Goal: Task Accomplishment & Management: Manage account settings

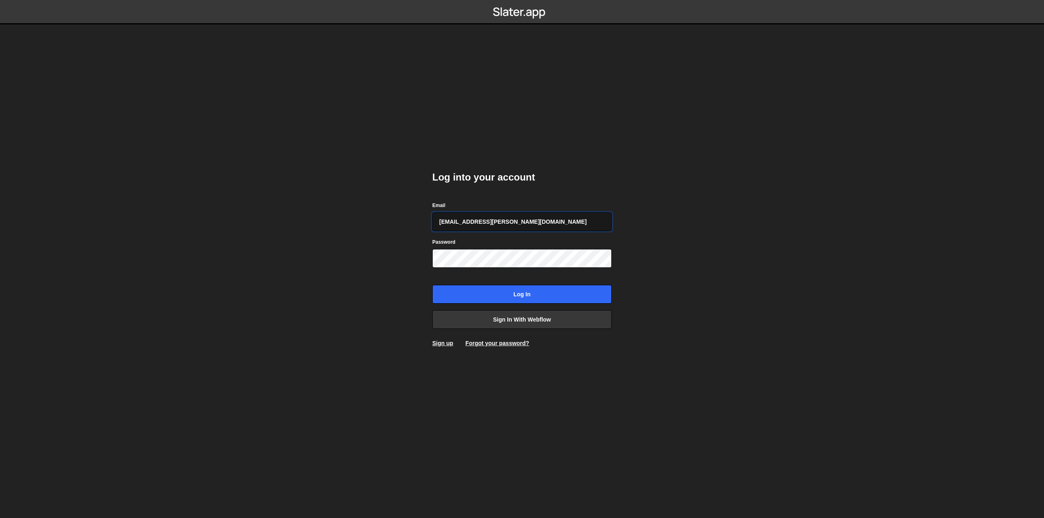
click at [493, 228] on input "amelie.guider+1@gmail.com" at bounding box center [521, 221] width 179 height 19
type input "pierre@bolk.studio"
click at [478, 294] on input "Log in" at bounding box center [521, 294] width 179 height 19
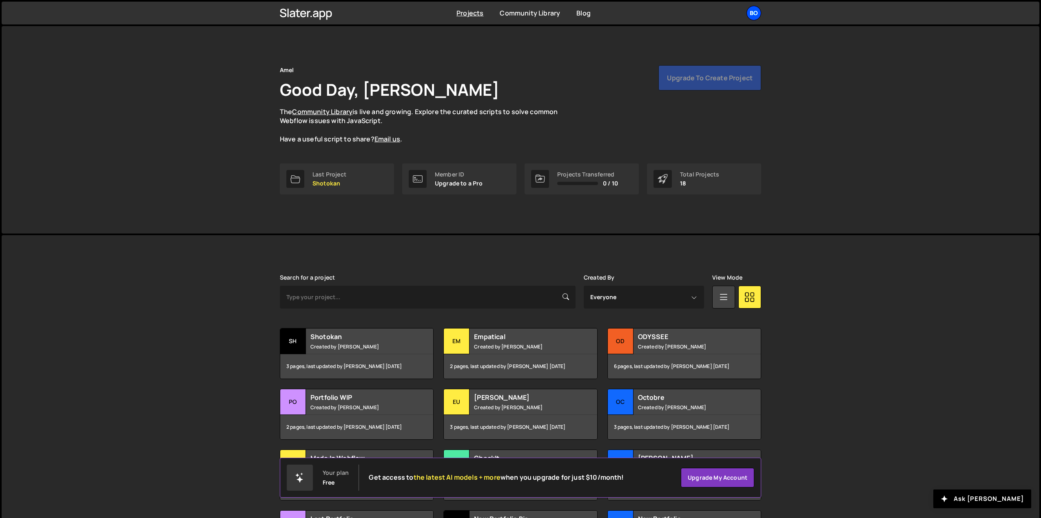
click at [756, 13] on div "Bo" at bounding box center [753, 13] width 15 height 15
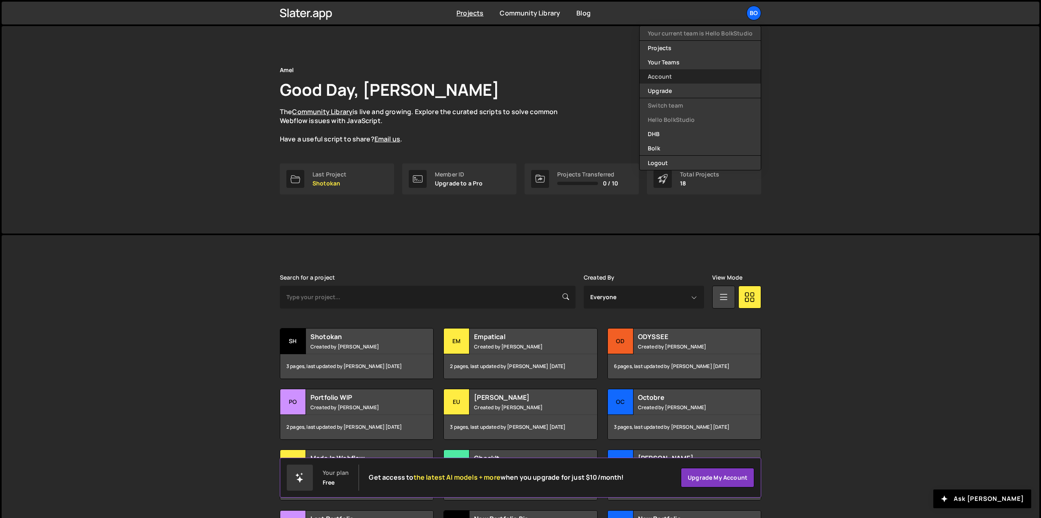
click at [671, 80] on link "Account" at bounding box center [700, 76] width 121 height 14
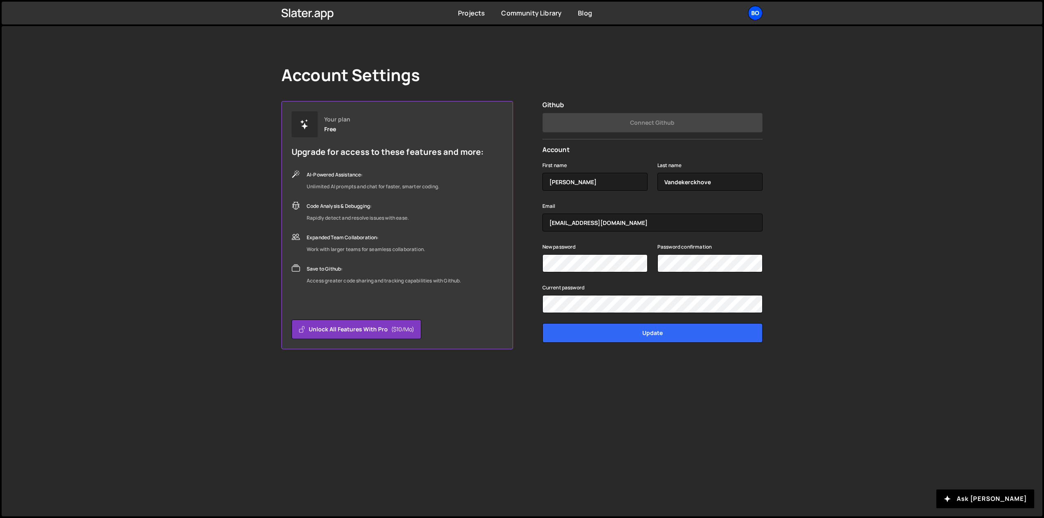
click at [755, 15] on div "Bo" at bounding box center [755, 13] width 15 height 15
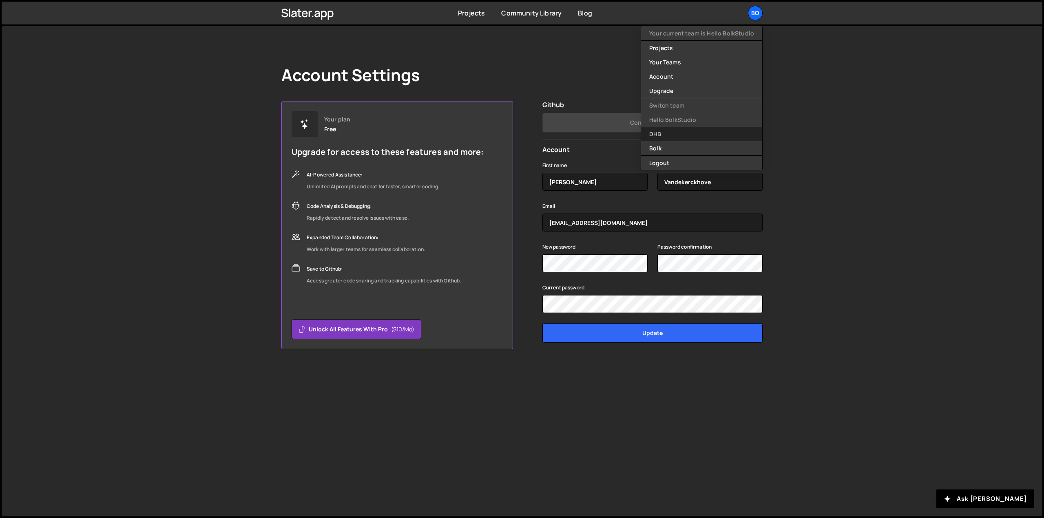
click at [674, 139] on link "DHB" at bounding box center [701, 134] width 121 height 14
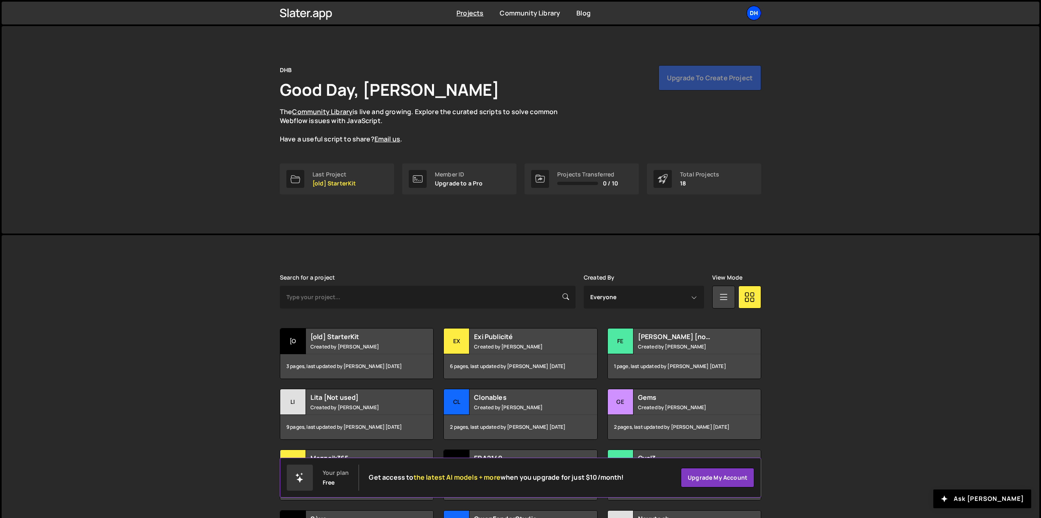
click at [749, 11] on div "DH" at bounding box center [753, 13] width 15 height 15
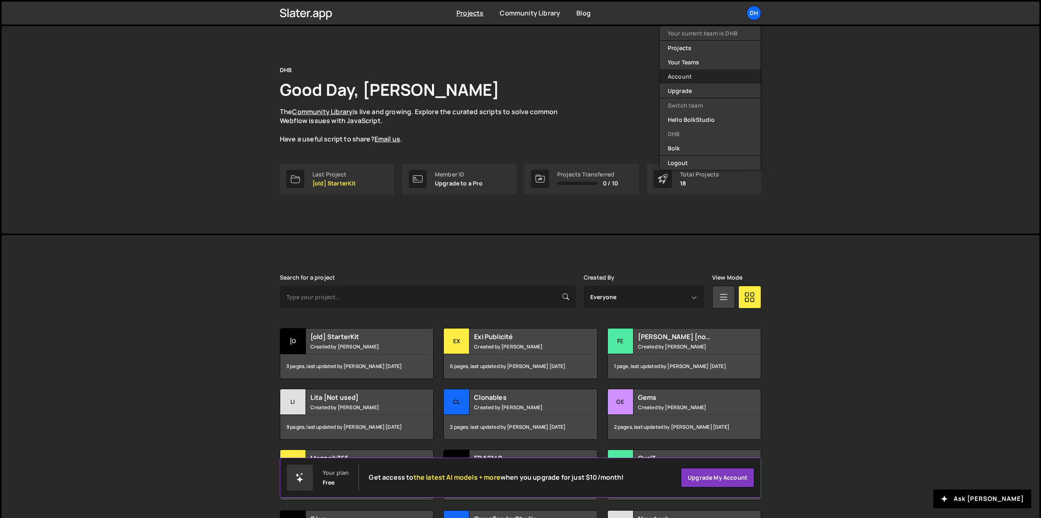
click at [680, 80] on link "Account" at bounding box center [710, 76] width 101 height 14
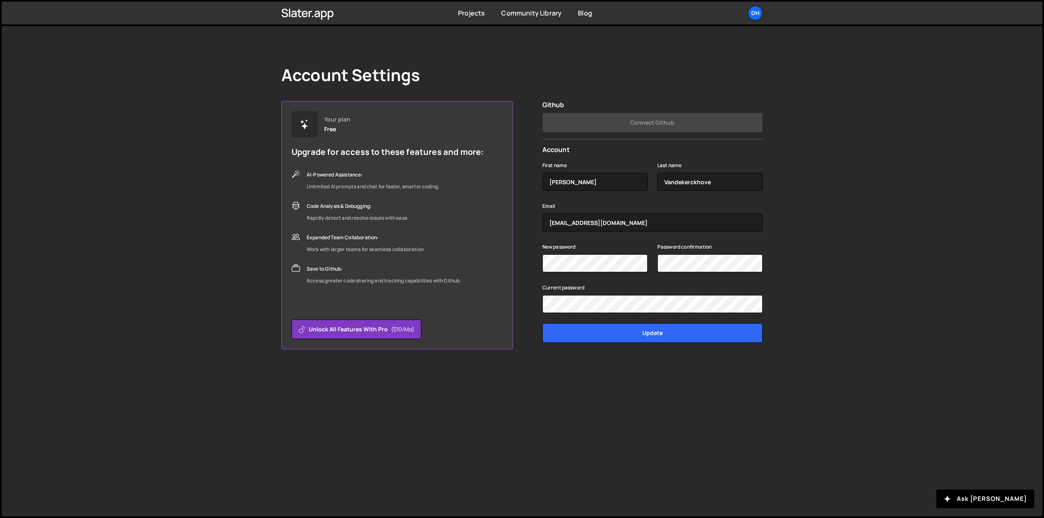
drag, startPoint x: 942, startPoint y: 107, endPoint x: 889, endPoint y: 101, distance: 53.8
click at [942, 107] on div "Account Settings Your plan Free Upgrade for access to these features and more: …" at bounding box center [522, 271] width 1041 height 491
click at [754, 10] on div "DH" at bounding box center [755, 13] width 15 height 15
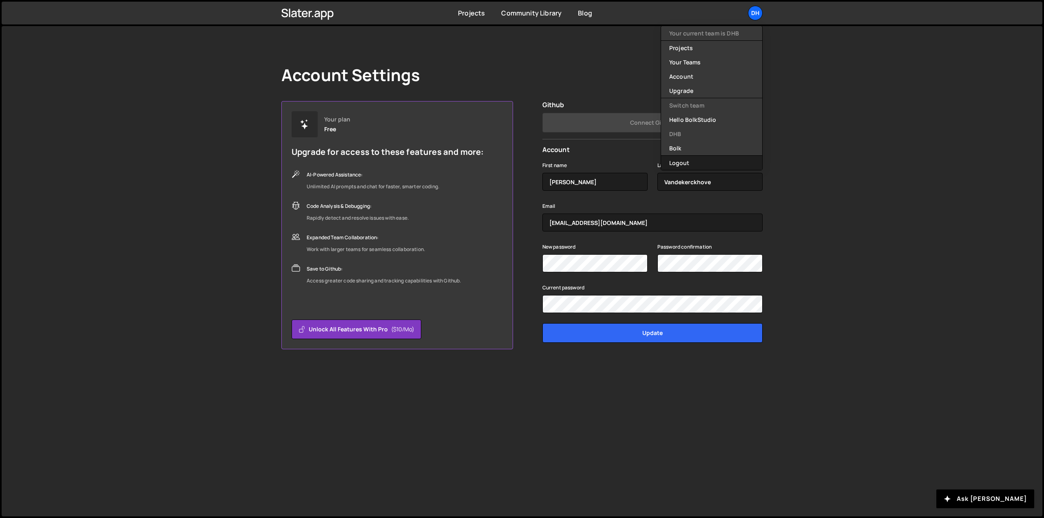
click at [696, 160] on button "Logout" at bounding box center [711, 163] width 101 height 14
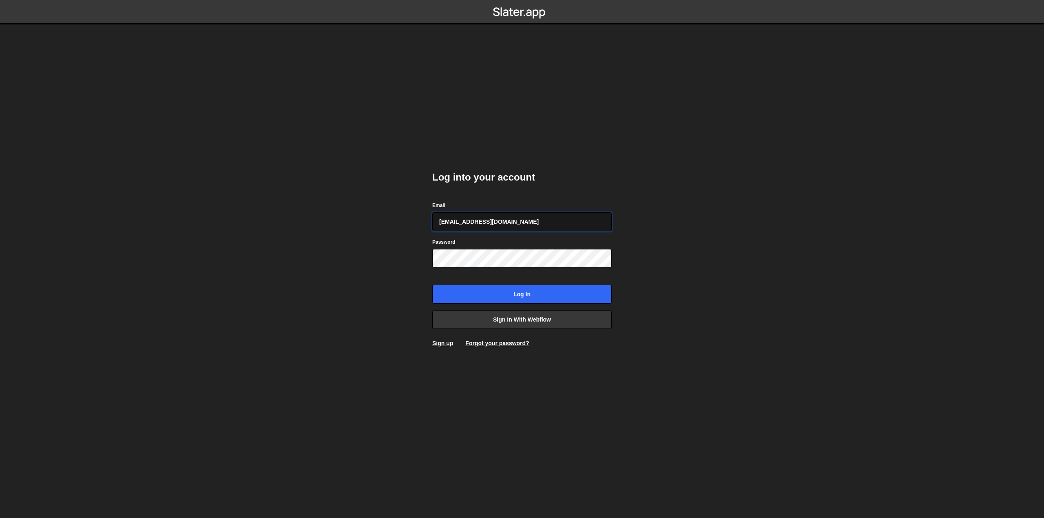
click at [467, 224] on input "[EMAIL_ADDRESS][DOMAIN_NAME]" at bounding box center [521, 221] width 179 height 19
type input "[PERSON_NAME][EMAIL_ADDRESS][DOMAIN_NAME]"
click at [454, 295] on input "Log in" at bounding box center [521, 294] width 179 height 19
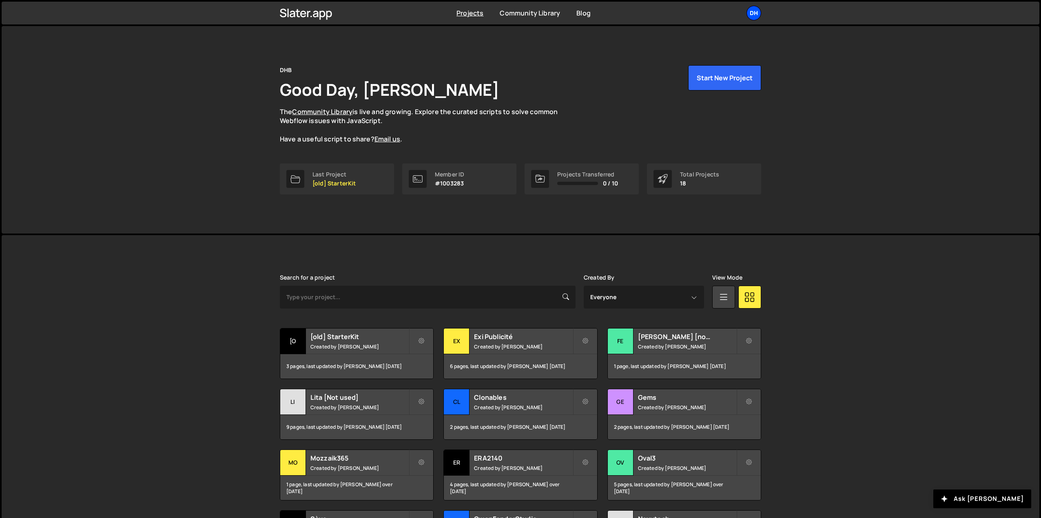
click at [756, 13] on div "DH" at bounding box center [753, 13] width 15 height 15
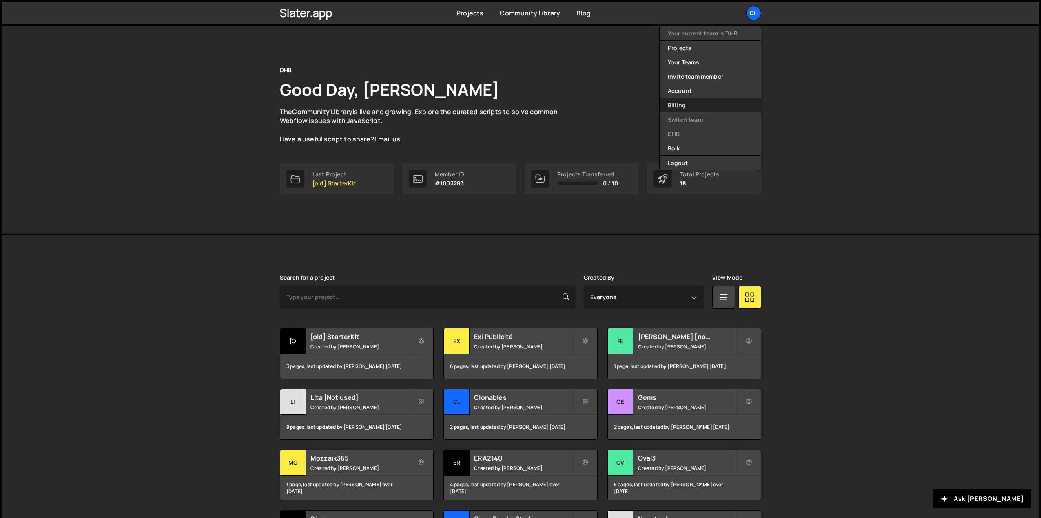
click at [675, 106] on link "Billing" at bounding box center [710, 105] width 101 height 14
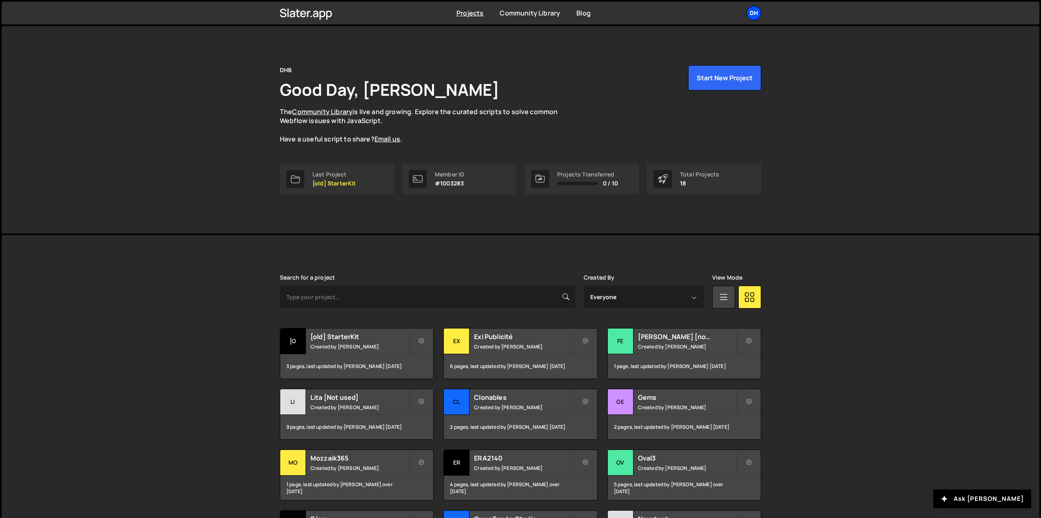
click at [758, 12] on div "DH" at bounding box center [753, 13] width 15 height 15
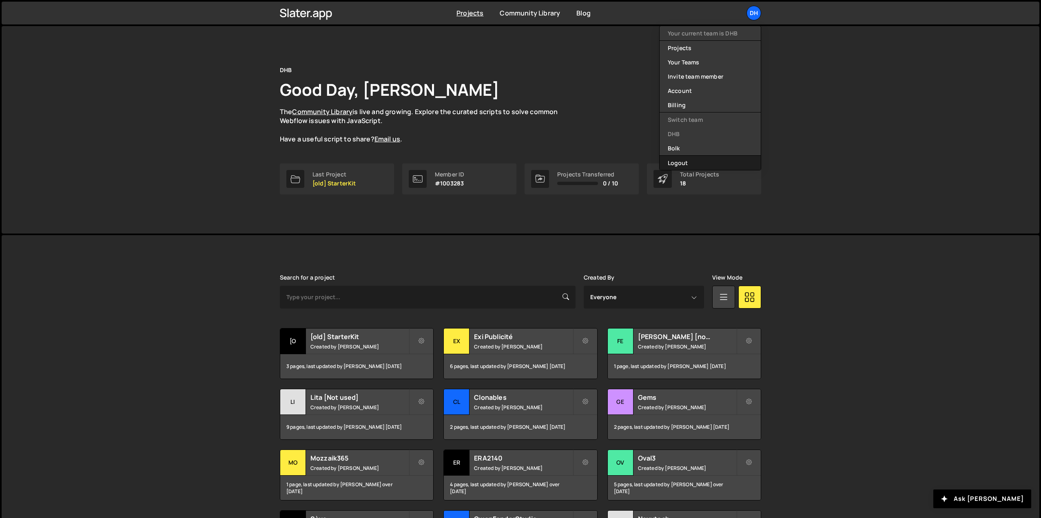
click at [691, 164] on button "Logout" at bounding box center [710, 163] width 101 height 14
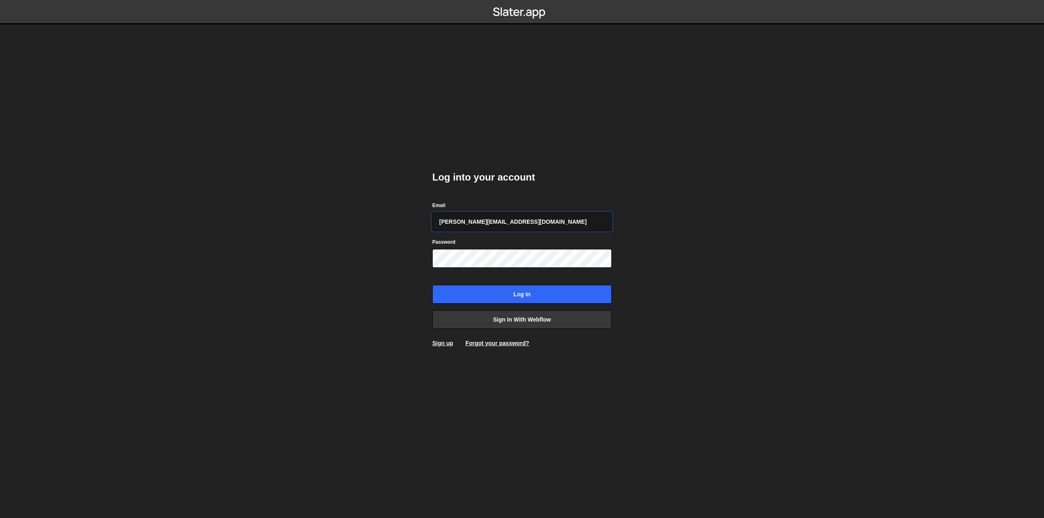
click at [490, 222] on input "[PERSON_NAME][EMAIL_ADDRESS][DOMAIN_NAME]" at bounding box center [521, 221] width 179 height 19
type input "[EMAIL_ADDRESS][DOMAIN_NAME]"
click at [458, 294] on input "Log in" at bounding box center [521, 294] width 179 height 19
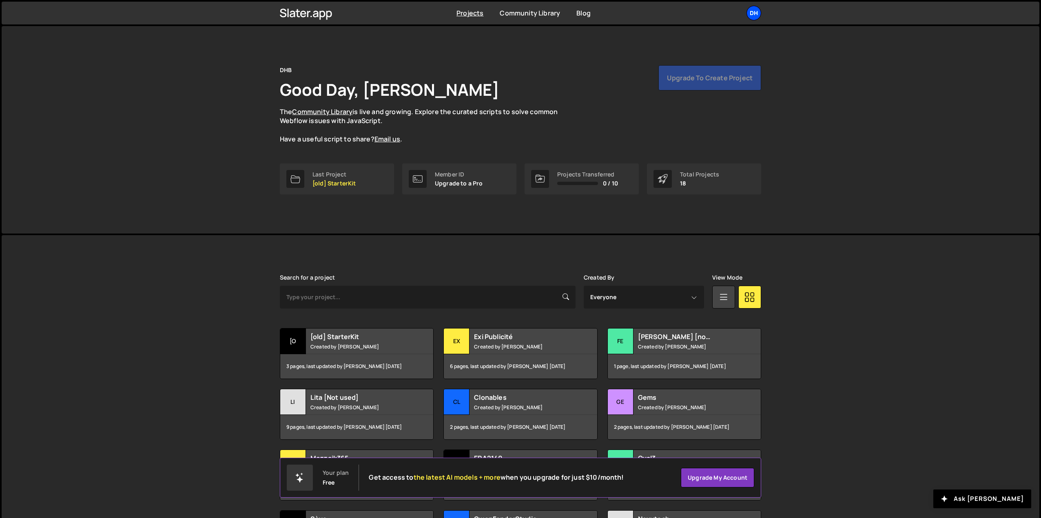
click at [753, 11] on div "DH" at bounding box center [753, 13] width 15 height 15
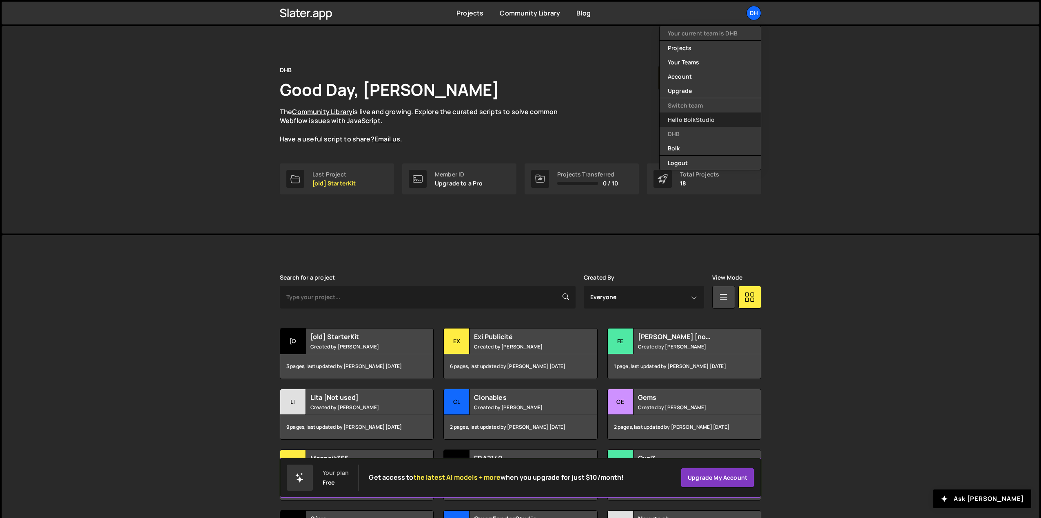
click at [680, 120] on link "Hello BolkStudio" at bounding box center [710, 120] width 101 height 14
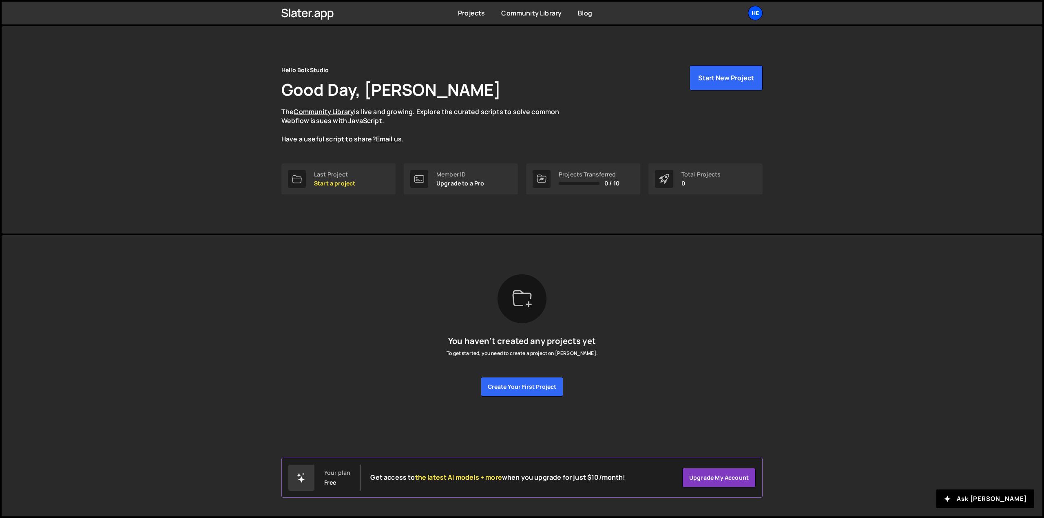
click at [759, 12] on div "He" at bounding box center [755, 13] width 15 height 15
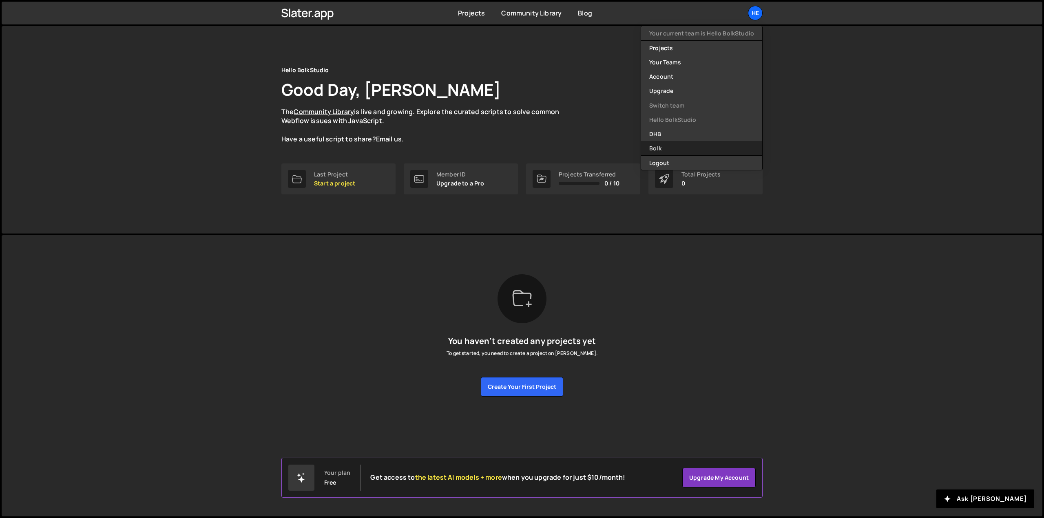
click at [667, 149] on link "Bolk" at bounding box center [701, 148] width 121 height 14
